Goal: Task Accomplishment & Management: Complete application form

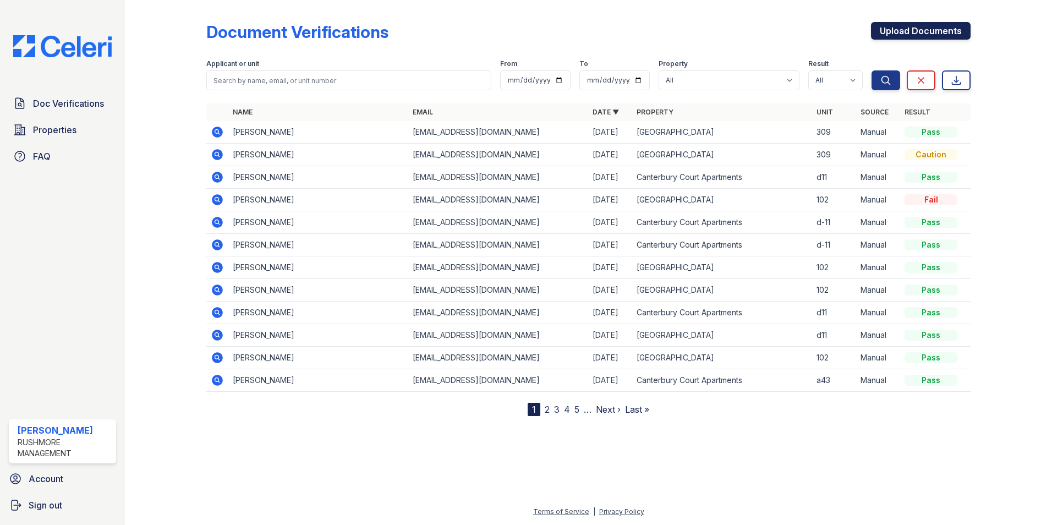
click at [902, 29] on link "Upload Documents" at bounding box center [921, 31] width 100 height 18
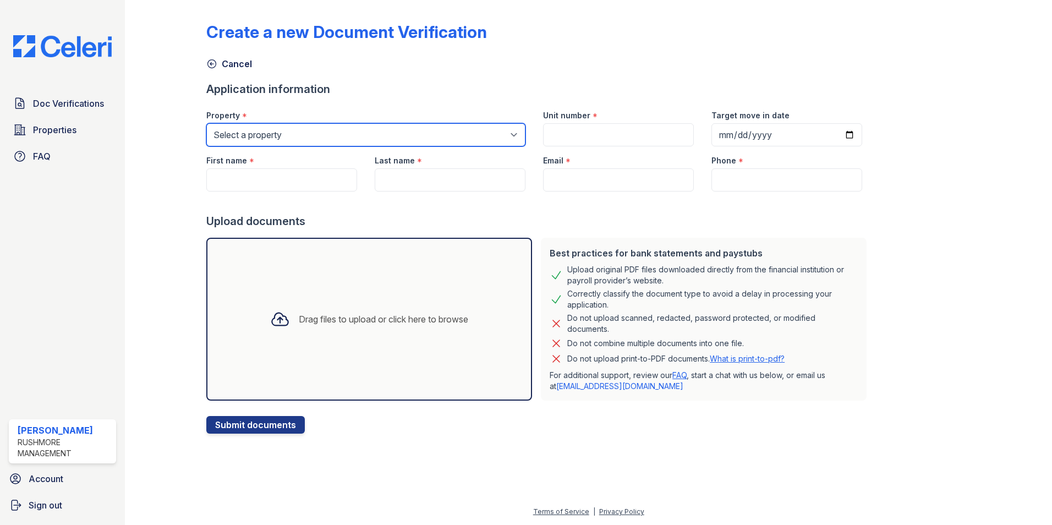
click at [288, 143] on select "Select a property [GEOGRAPHIC_DATA] [GEOGRAPHIC_DATA]" at bounding box center [365, 134] width 319 height 23
click at [293, 133] on select "Select a property [GEOGRAPHIC_DATA] [GEOGRAPHIC_DATA]" at bounding box center [365, 134] width 319 height 23
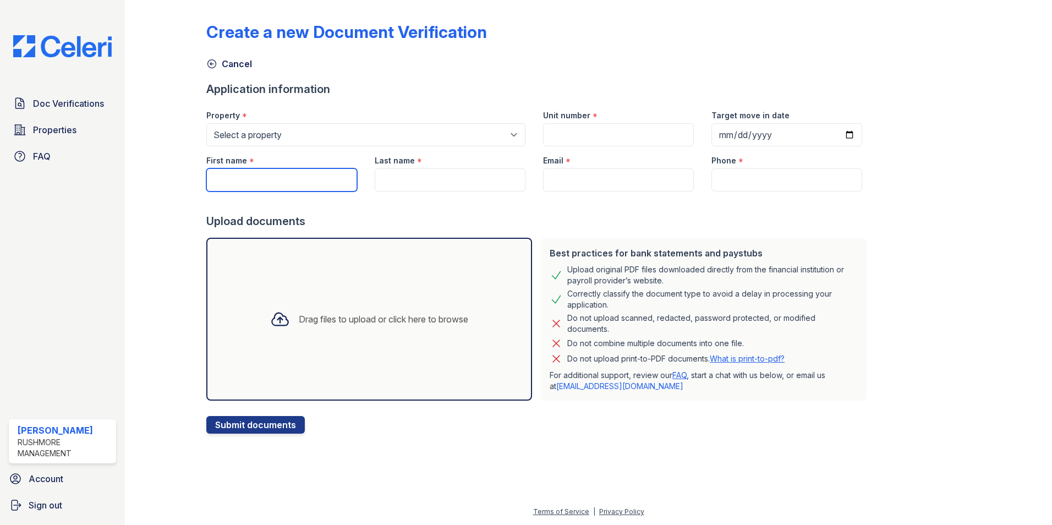
click at [288, 181] on input "First name" at bounding box center [281, 179] width 151 height 23
type input "[PERSON_NAME]"
type input "309"
type input "[DATE]"
type input "Austin"
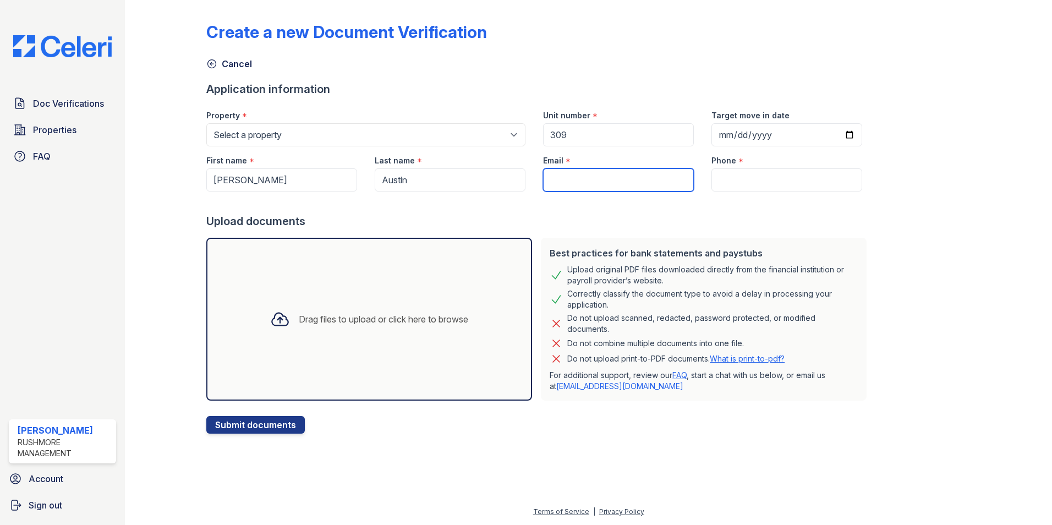
type input "[EMAIL_ADDRESS][DOMAIN_NAME]"
type input "215) 767-1206"
click at [335, 326] on div "Drag files to upload or click here to browse" at bounding box center [369, 318] width 216 height 37
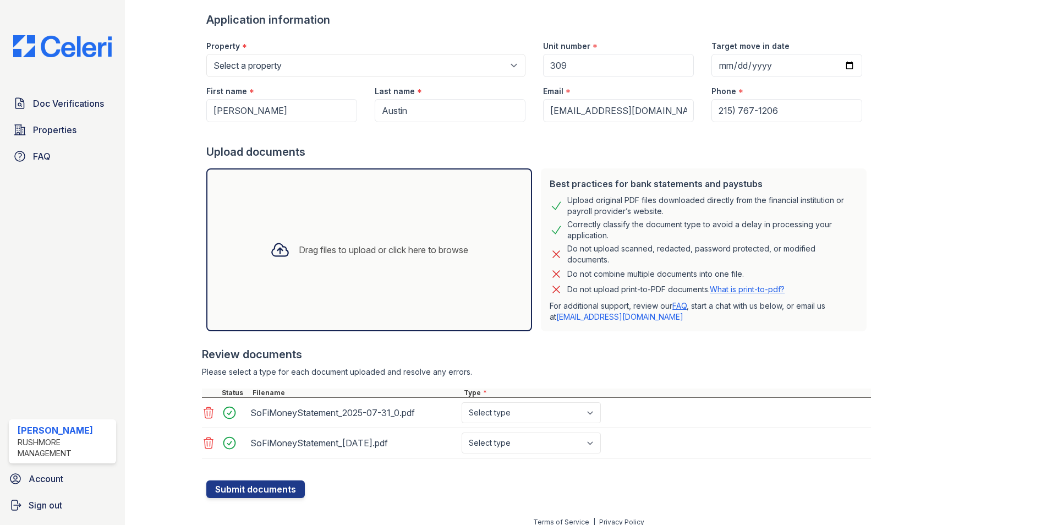
scroll to position [80, 0]
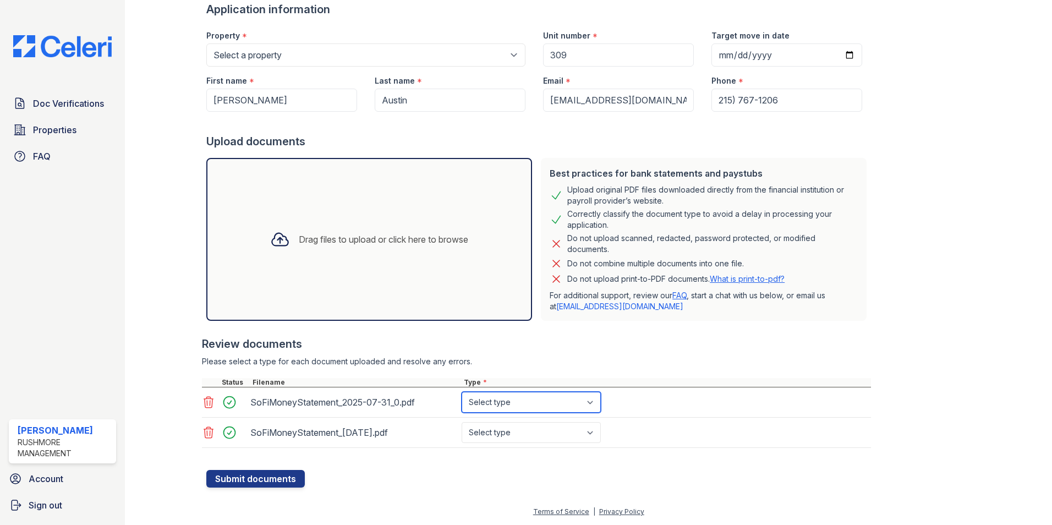
click at [491, 405] on select "Select type Paystub Bank Statement Offer Letter Tax Documents Benefit Award Let…" at bounding box center [531, 402] width 139 height 21
select select "paystub"
click at [462, 392] on select "Select type Paystub Bank Statement Offer Letter Tax Documents Benefit Award Let…" at bounding box center [531, 402] width 139 height 21
click at [492, 429] on select "Select type Paystub Bank Statement Offer Letter Tax Documents Benefit Award Let…" at bounding box center [531, 432] width 139 height 21
select select "paystub"
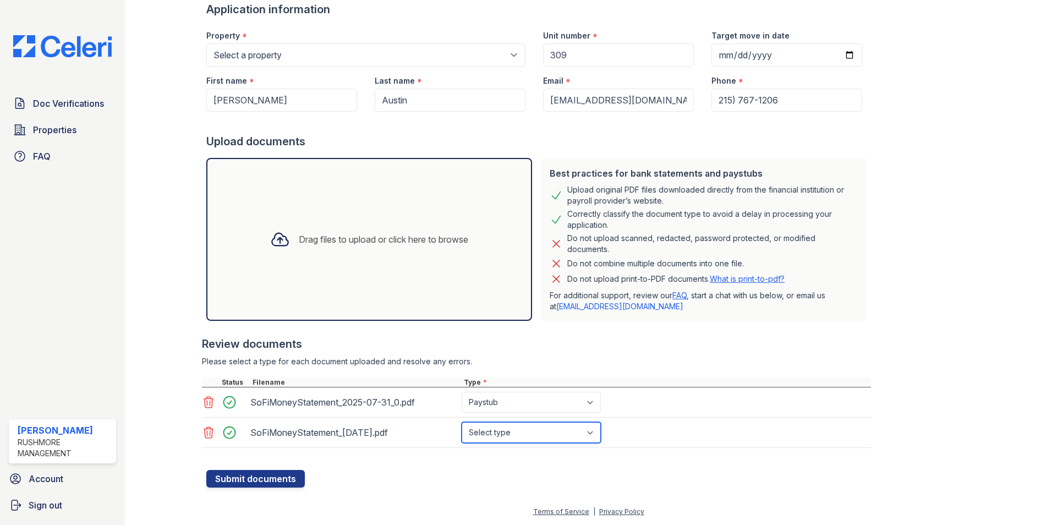
click at [462, 422] on select "Select type Paystub Bank Statement Offer Letter Tax Documents Benefit Award Let…" at bounding box center [531, 432] width 139 height 21
click at [272, 473] on button "Submit documents" at bounding box center [255, 479] width 98 height 18
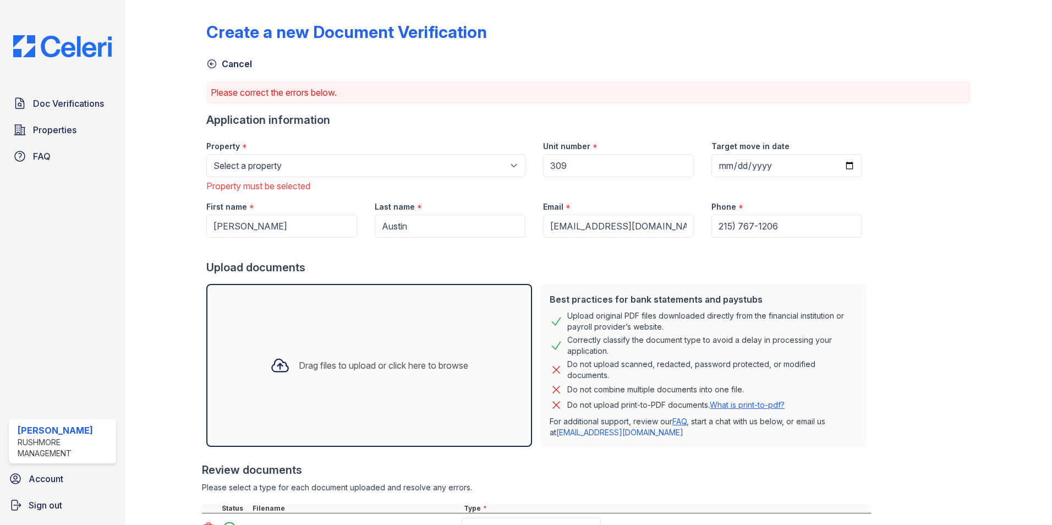
click at [273, 182] on div "Property must be selected" at bounding box center [365, 185] width 319 height 13
click at [271, 166] on select "Select a property [GEOGRAPHIC_DATA] [GEOGRAPHIC_DATA]" at bounding box center [365, 165] width 319 height 23
select select "593"
click at [206, 154] on select "Select a property [GEOGRAPHIC_DATA] [GEOGRAPHIC_DATA]" at bounding box center [365, 165] width 319 height 23
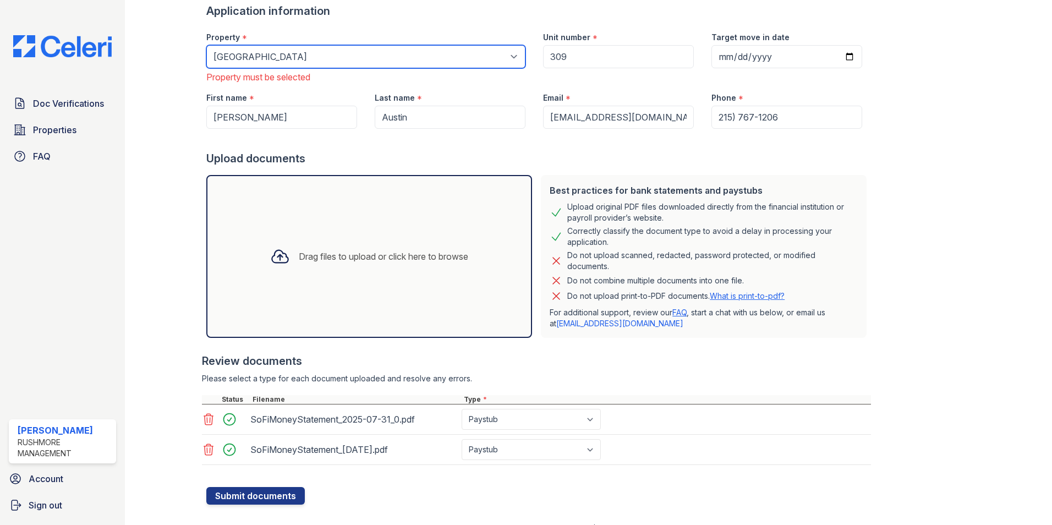
scroll to position [110, 0]
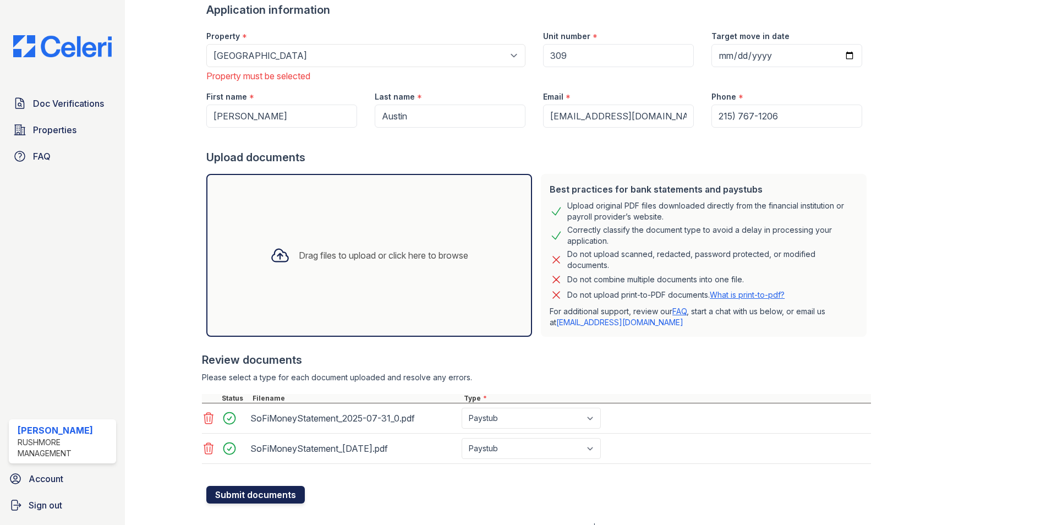
click at [276, 494] on button "Submit documents" at bounding box center [255, 495] width 98 height 18
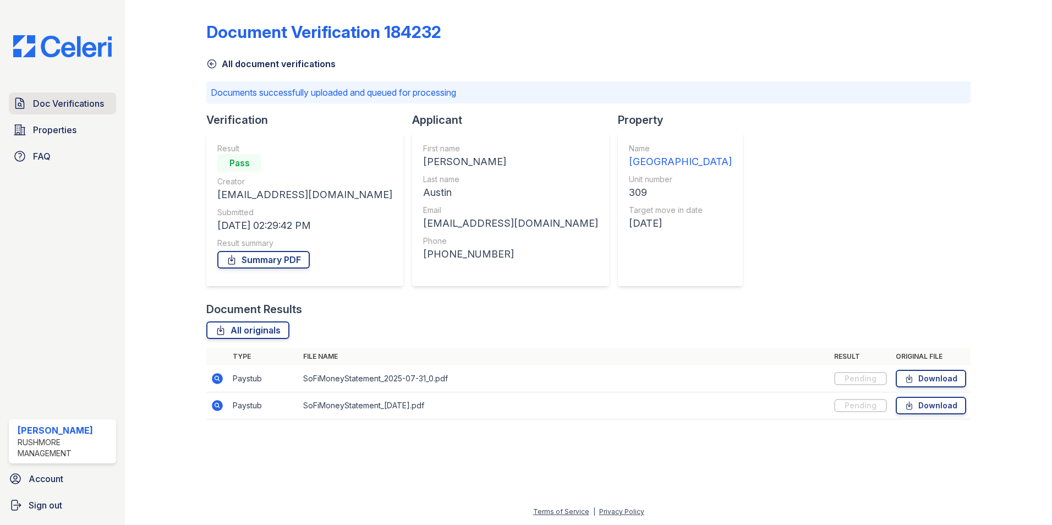
click at [63, 99] on span "Doc Verifications" at bounding box center [68, 103] width 71 height 13
